Goal: Task Accomplishment & Management: Manage account settings

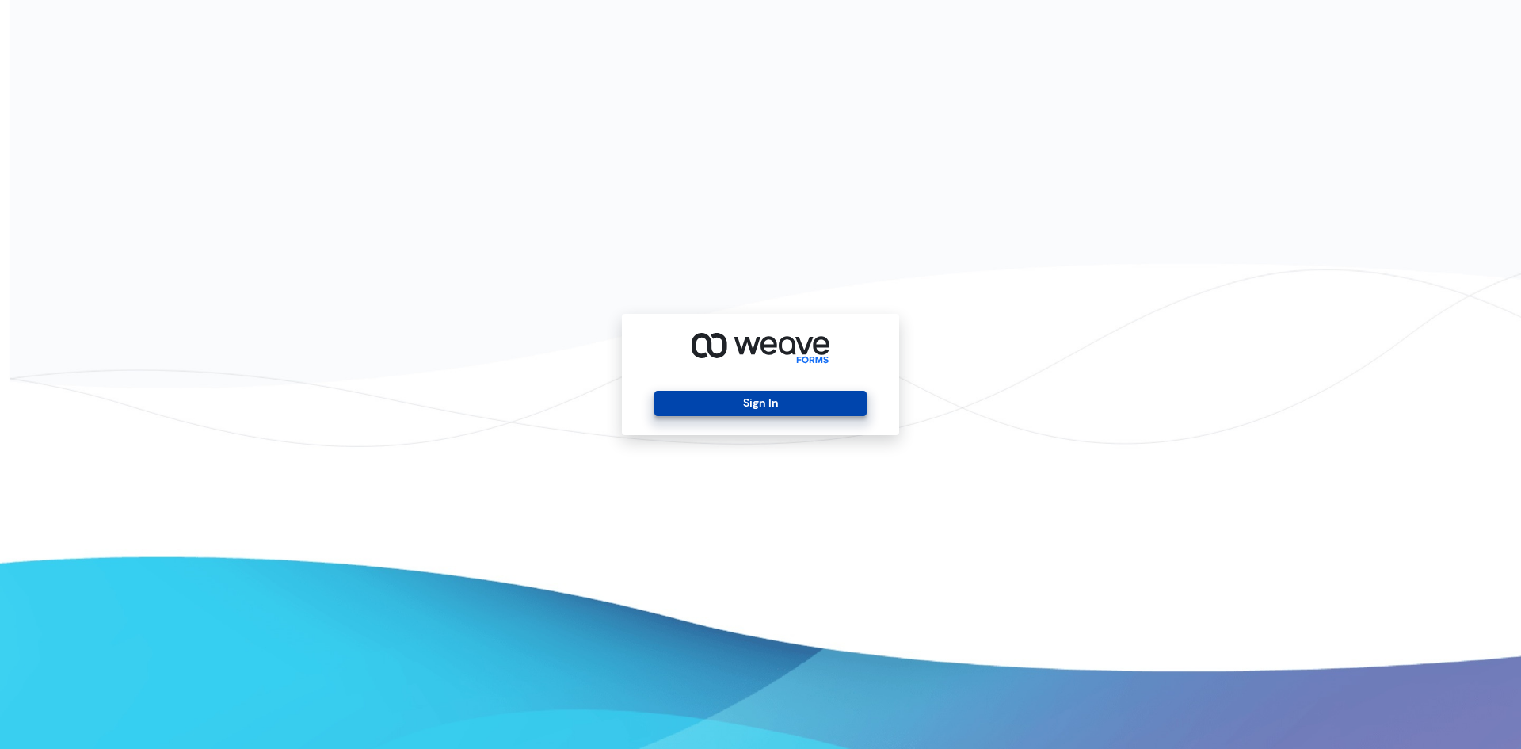
click at [754, 407] on button "Sign In" at bounding box center [761, 403] width 212 height 25
